Goal: Task Accomplishment & Management: Manage account settings

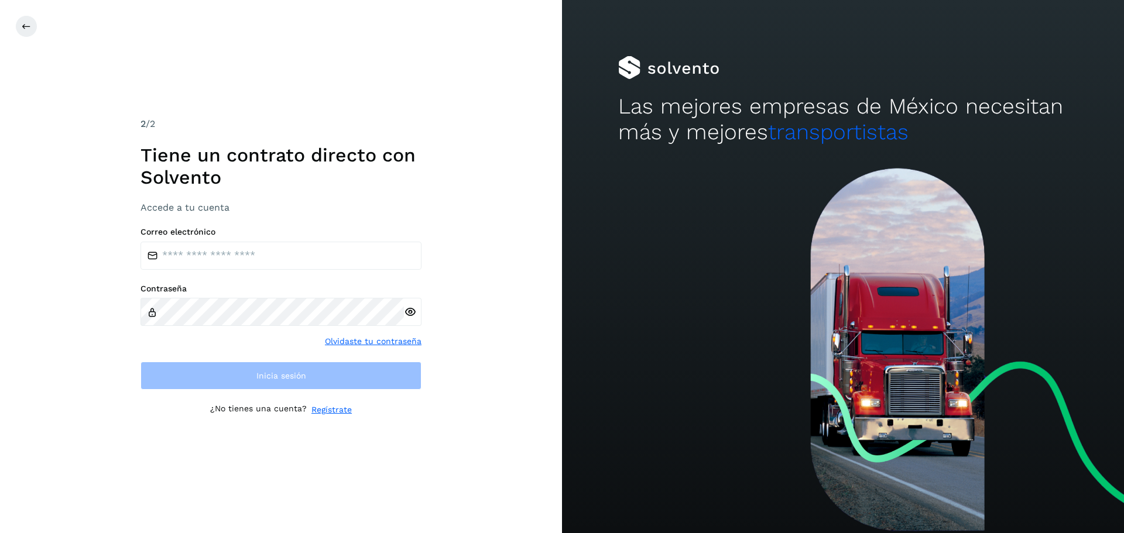
click at [297, 225] on div "2 /2 Tiene un contrato directo con [PERSON_NAME] Accede a tu cuenta Correo elec…" at bounding box center [280, 267] width 281 height 300
click at [268, 253] on input "email" at bounding box center [280, 256] width 281 height 28
type input "**********"
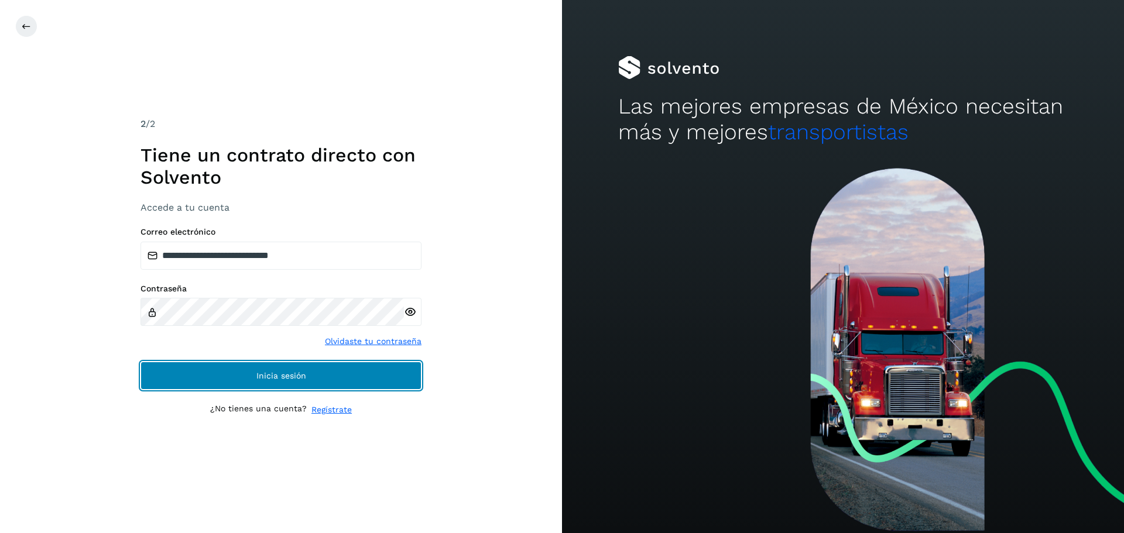
click at [235, 364] on button "Inicia sesión" at bounding box center [280, 376] width 281 height 28
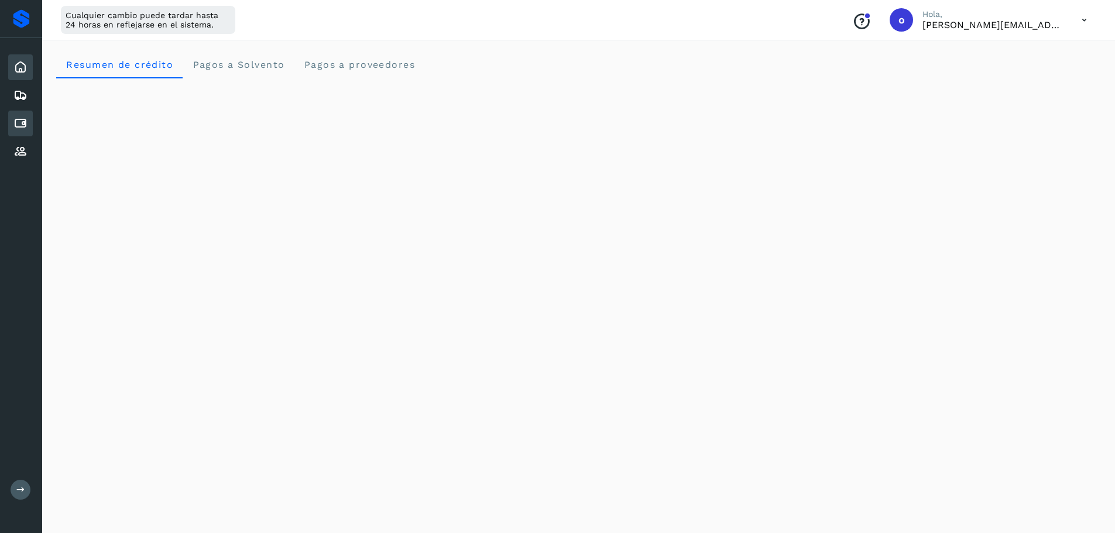
click at [12, 123] on div "Cuentas por pagar" at bounding box center [20, 124] width 25 height 26
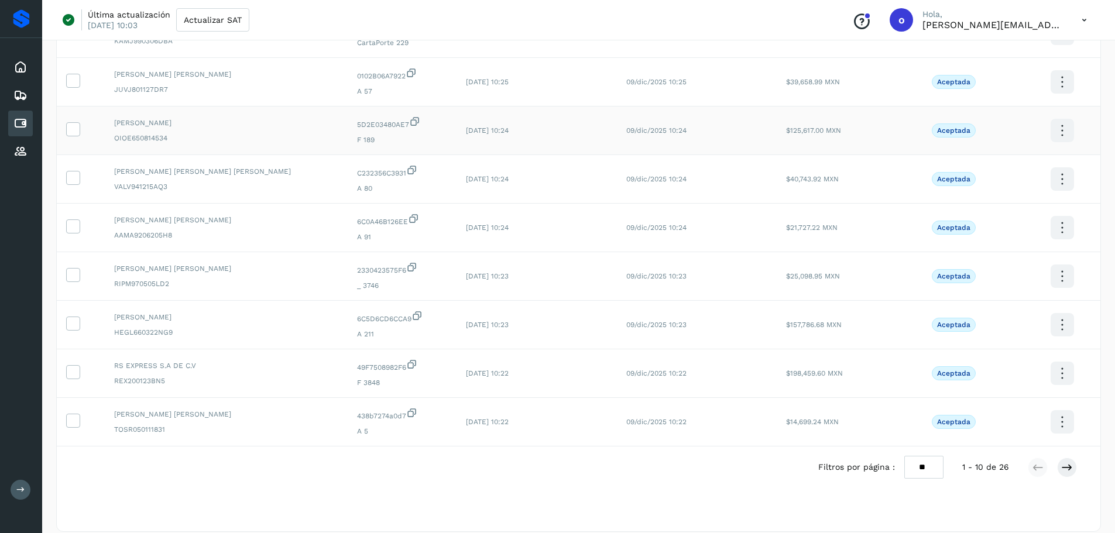
scroll to position [215, 0]
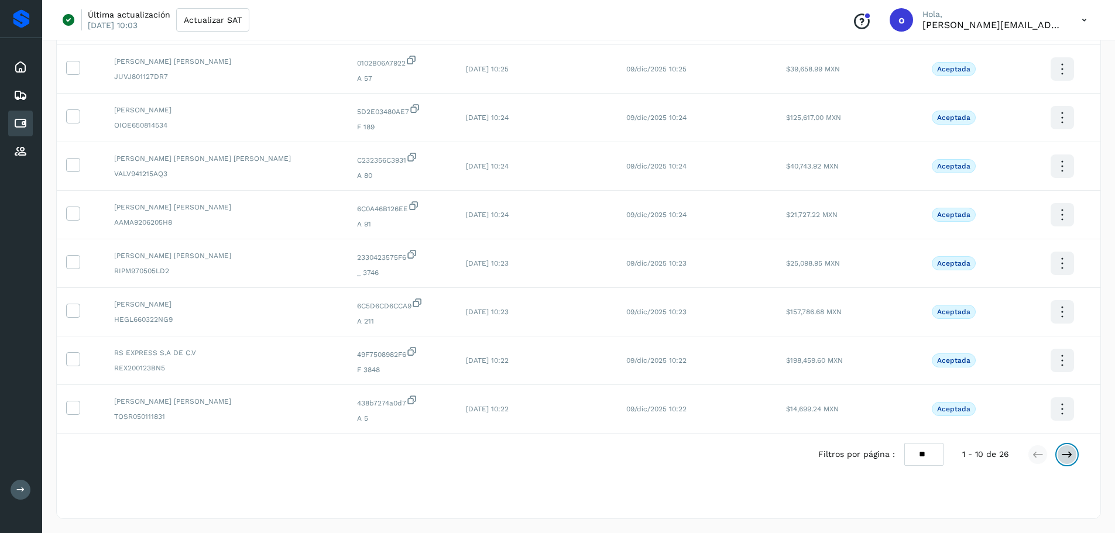
click at [1063, 458] on icon at bounding box center [1067, 455] width 12 height 12
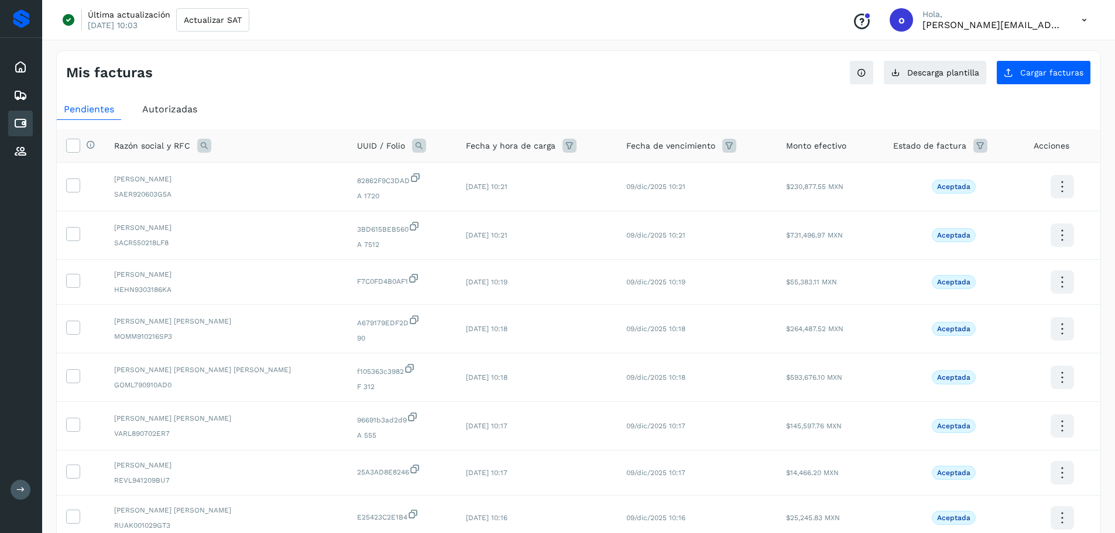
click at [403, 101] on ul "Pendientes Autorizadas" at bounding box center [579, 109] width 1044 height 21
click at [399, 100] on ul "Pendientes Autorizadas" at bounding box center [579, 109] width 1044 height 21
